Goal: Navigation & Orientation: Find specific page/section

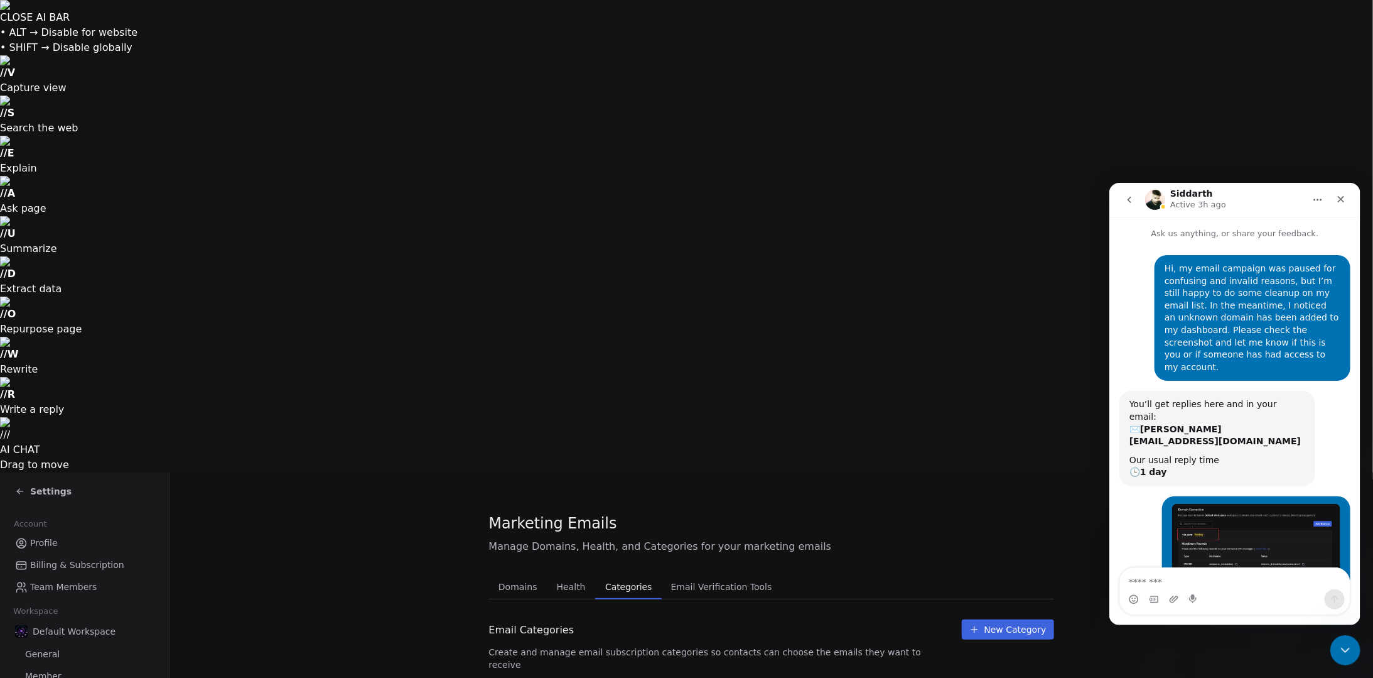
scroll to position [1, 0]
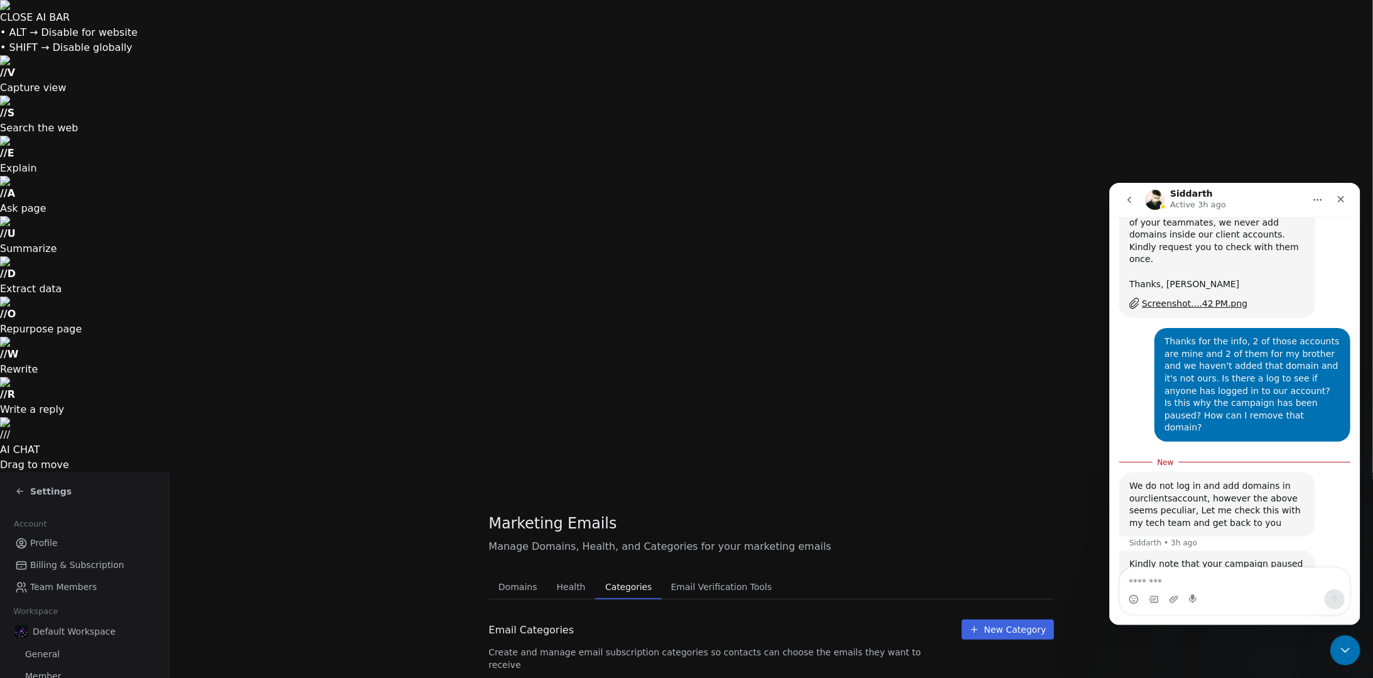
click at [46, 536] on span "Profile" at bounding box center [44, 542] width 28 height 13
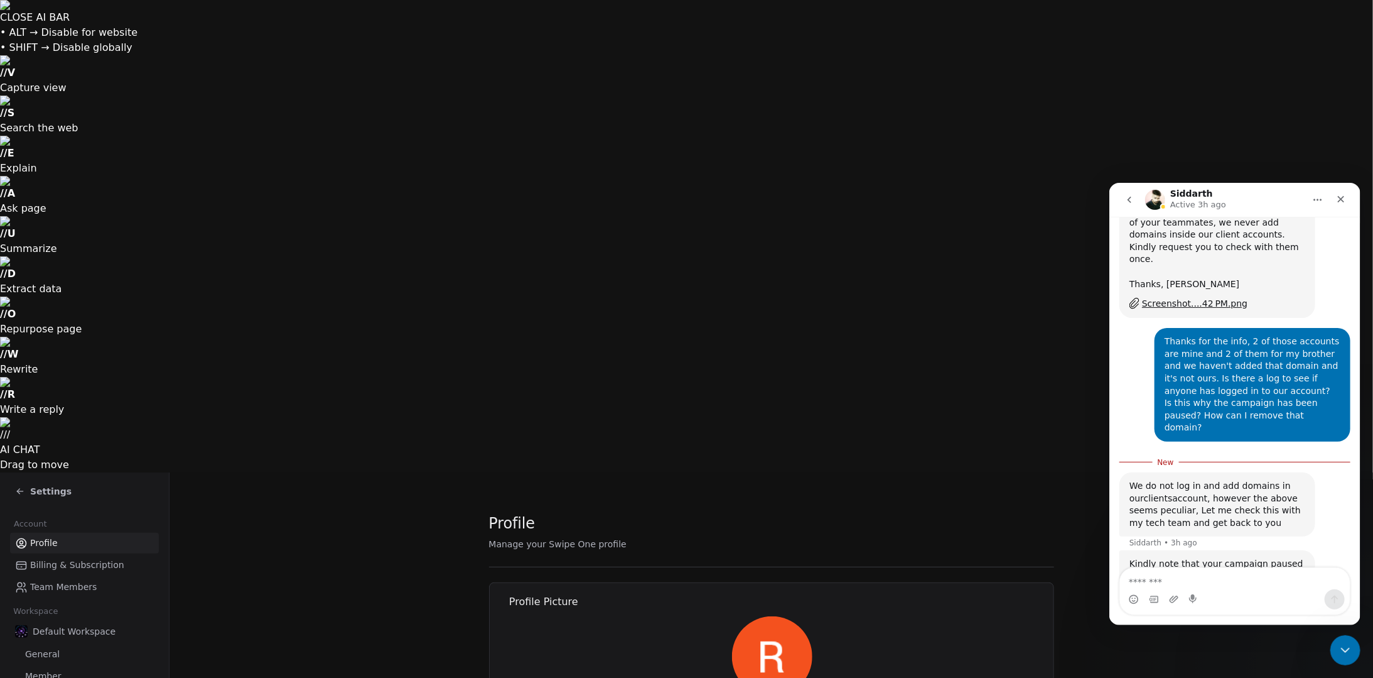
click at [31, 485] on span "Settings" at bounding box center [50, 491] width 41 height 13
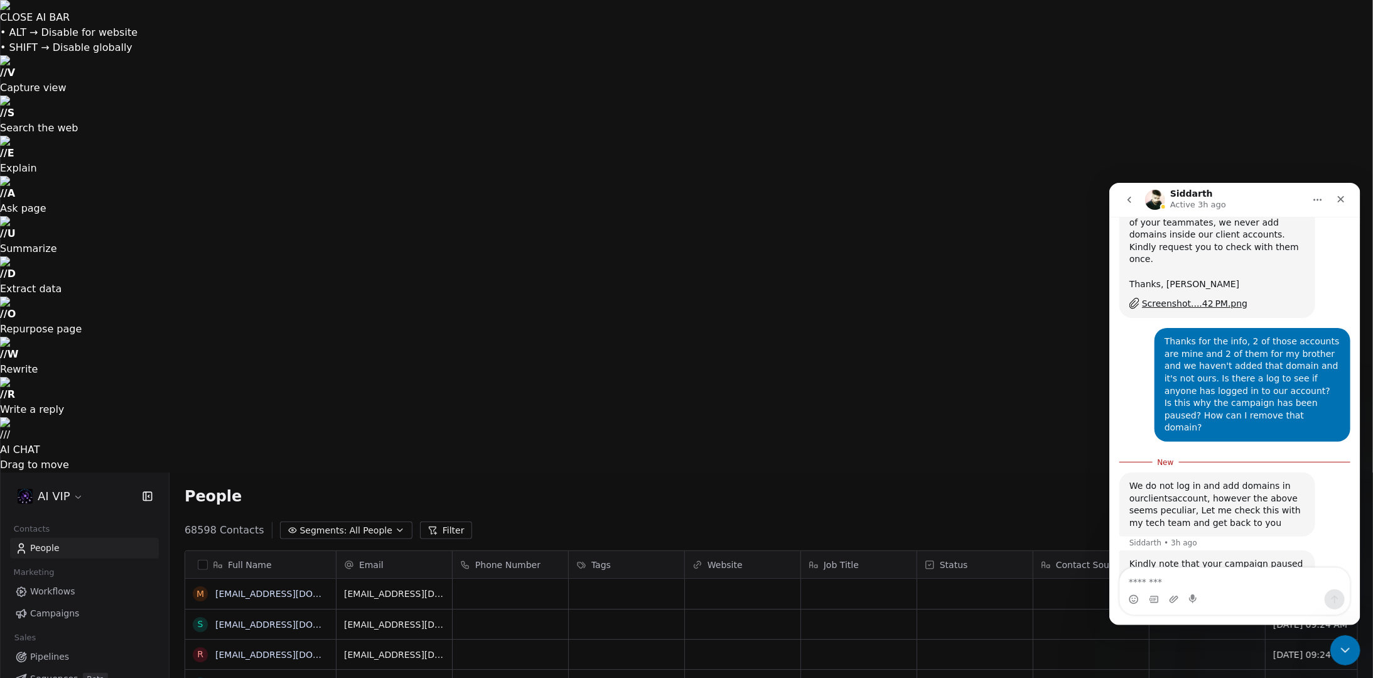
scroll to position [587, 1194]
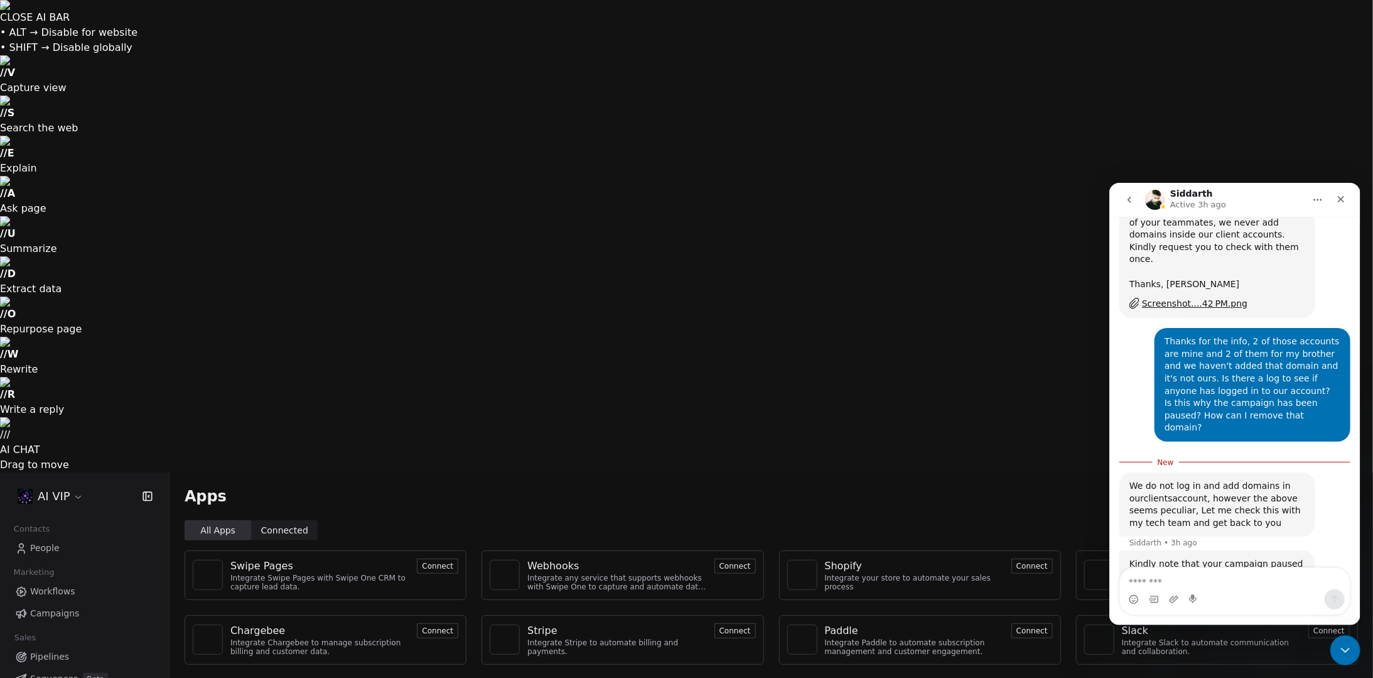
click at [58, 607] on span "Campaigns" at bounding box center [54, 613] width 49 height 13
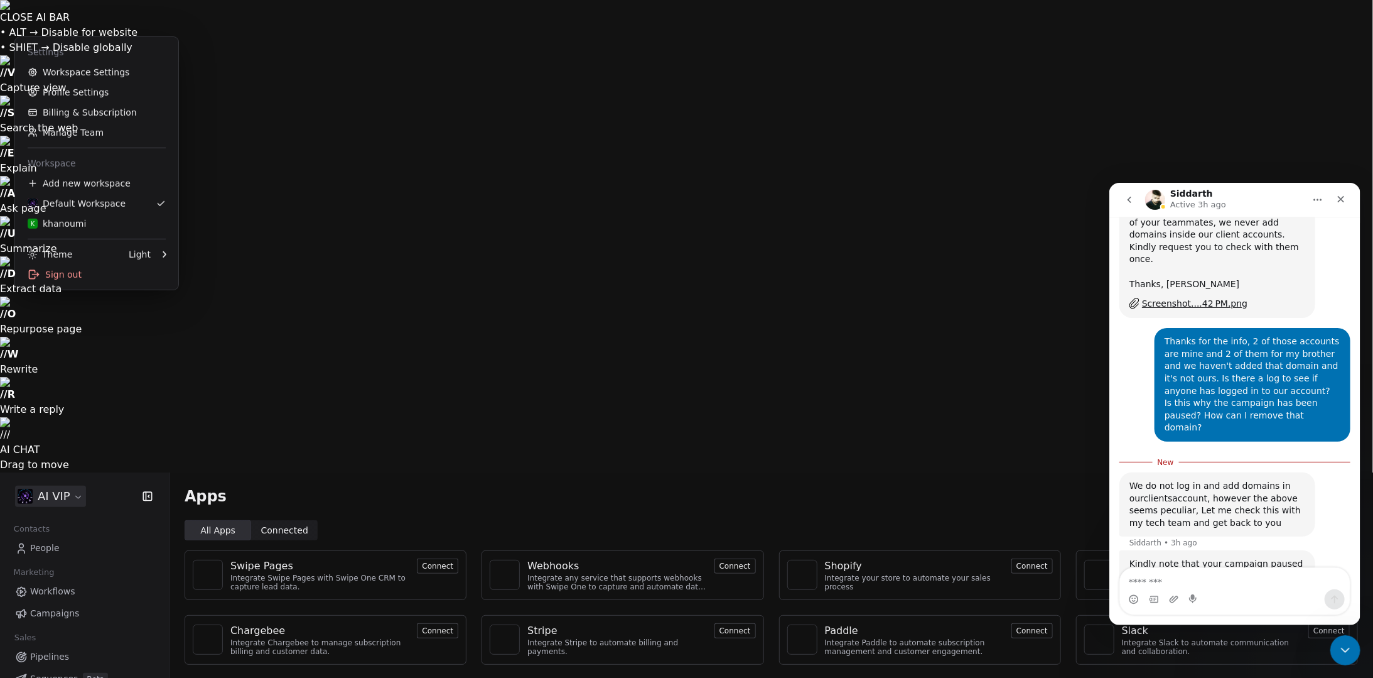
click at [68, 26] on html "CLOSE AI BAR • ALT → Disable for website • SHIFT → Disable globally // V Captur…" at bounding box center [686, 575] width 1373 height 1150
click at [83, 75] on link "Workspace Settings" at bounding box center [96, 72] width 153 height 20
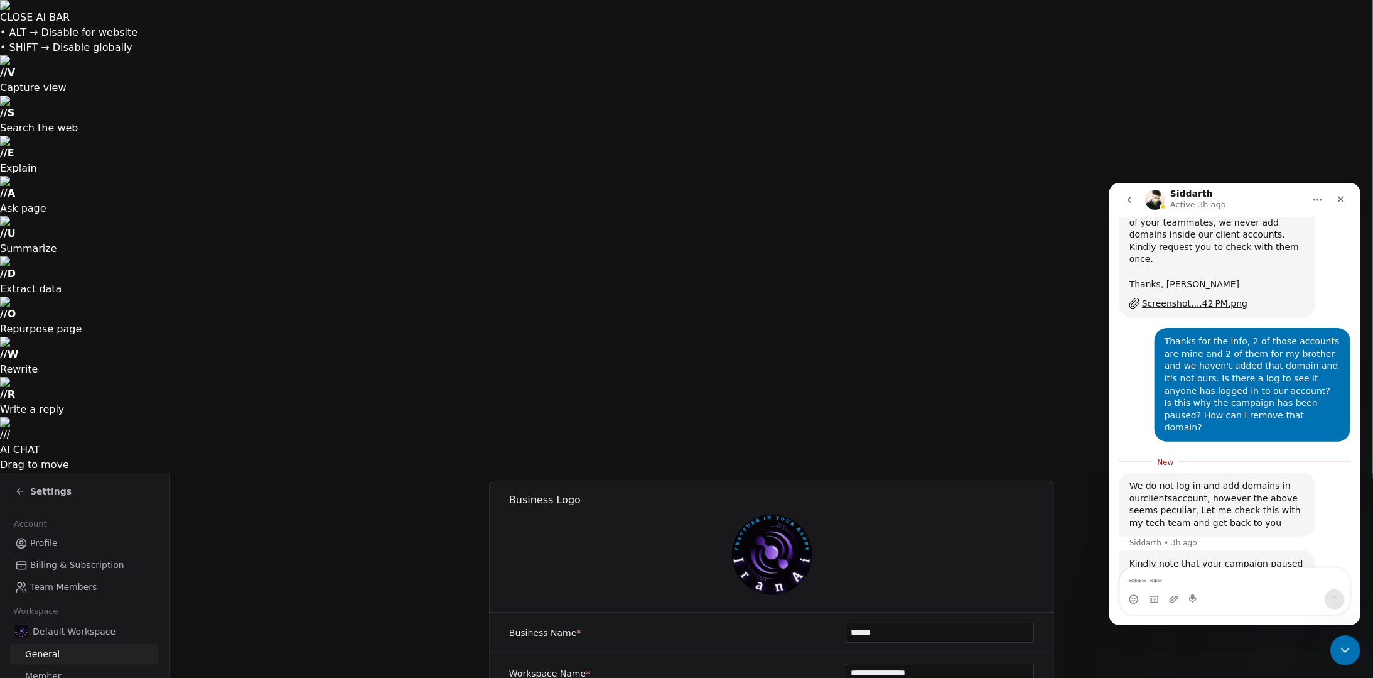
scroll to position [167, 0]
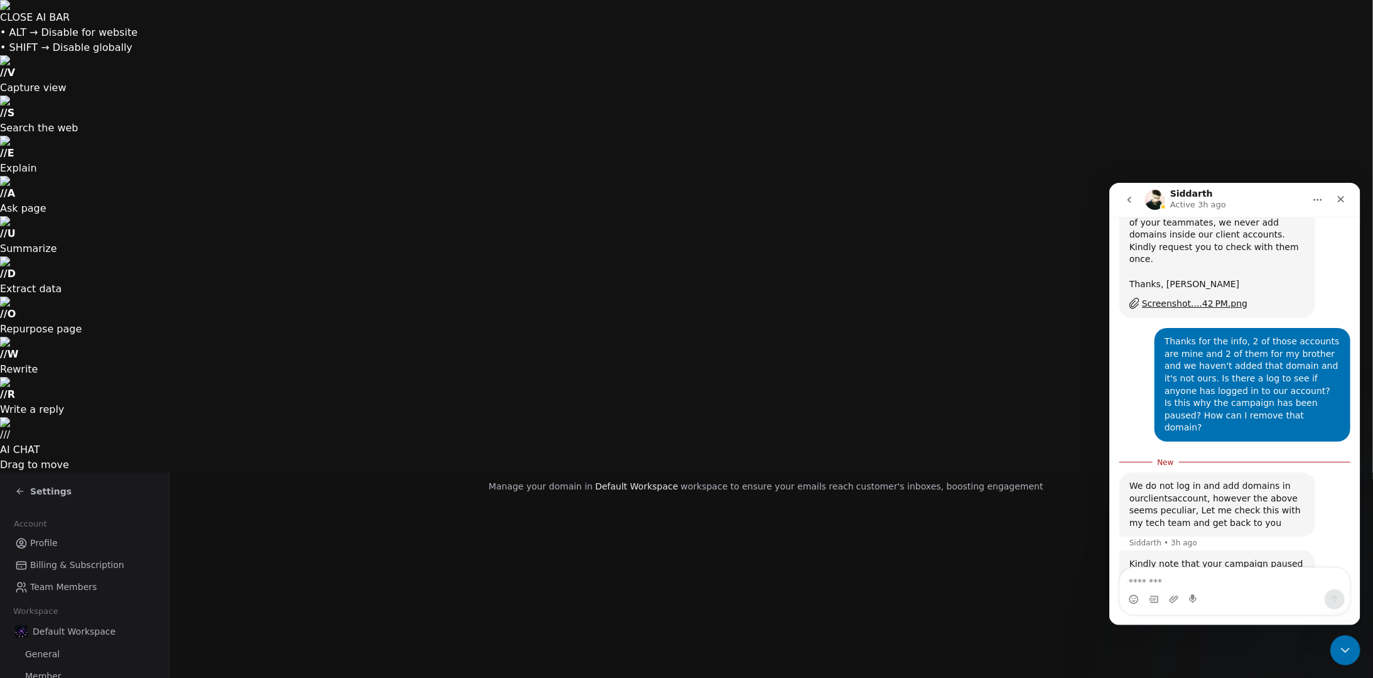
scroll to position [147, 0]
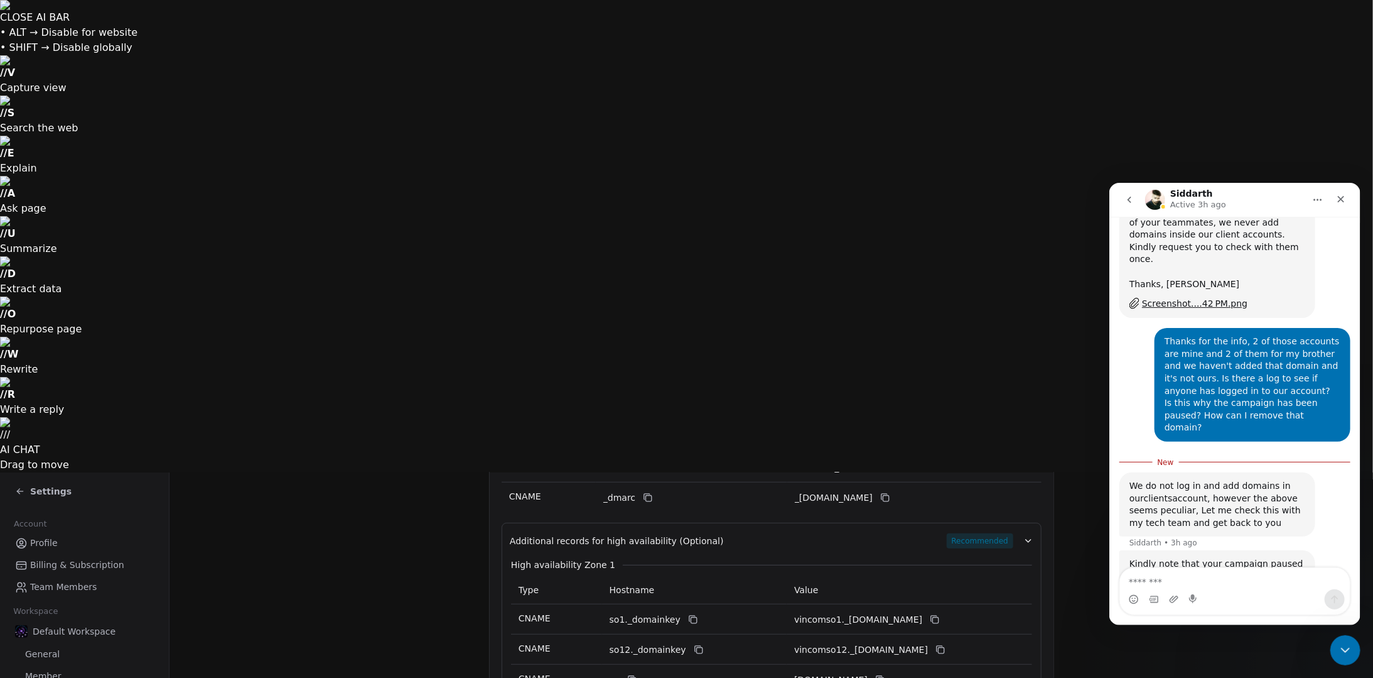
scroll to position [438, 0]
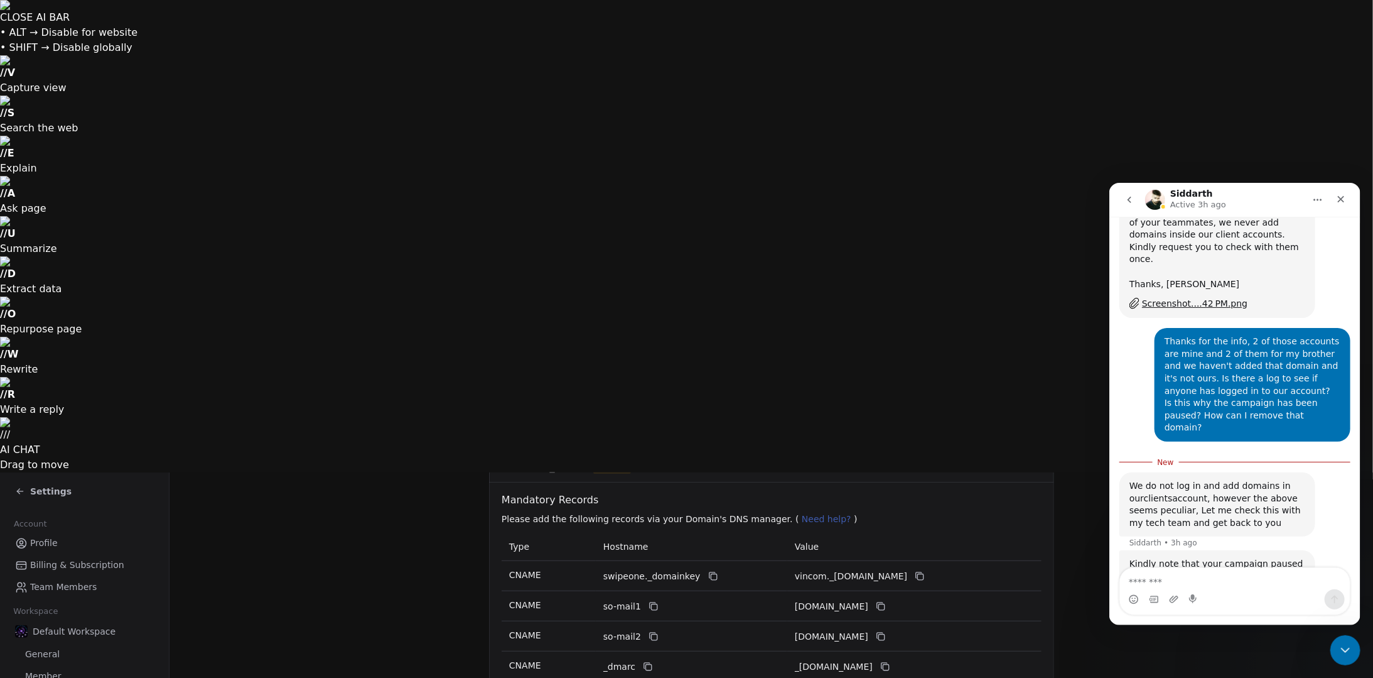
scroll to position [187, 0]
